Goal: Navigation & Orientation: Find specific page/section

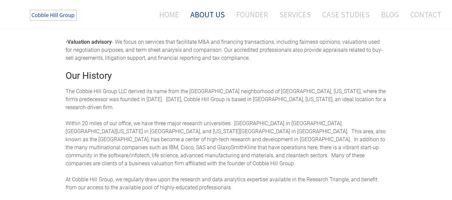
scroll to position [236, 0]
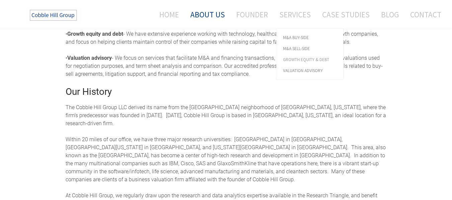
drag, startPoint x: 298, startPoint y: 14, endPoint x: 299, endPoint y: 55, distance: 41.1
click at [299, 29] on div "Home About Us Founder Services Case Studies Blog Contact Home About Us Founder …" at bounding box center [226, 14] width 452 height 29
click at [295, 65] on link "Valuation Advisory" at bounding box center [309, 70] width 67 height 11
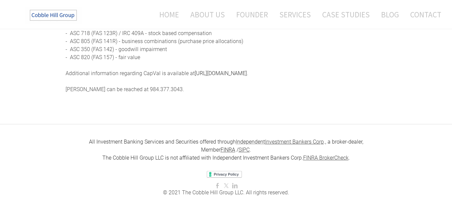
scroll to position [409, 0]
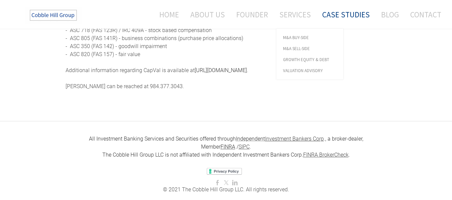
click at [343, 15] on link "Case Studies" at bounding box center [345, 15] width 57 height 18
